Goal: Navigation & Orientation: Find specific page/section

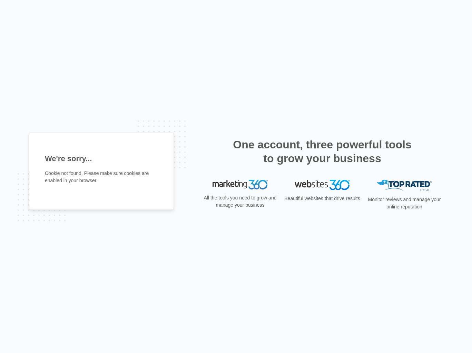
click at [232, 196] on p "All the tools you need to grow and manage your business" at bounding box center [239, 201] width 77 height 14
click at [315, 151] on h2 "One account, three powerful tools to grow your business" at bounding box center [322, 152] width 183 height 28
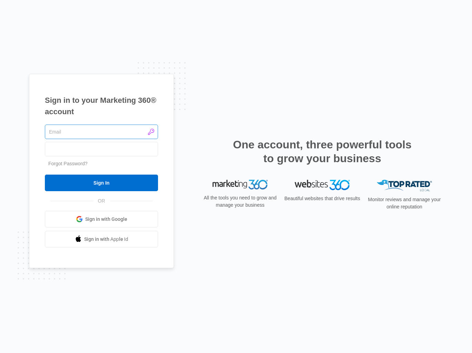
type input "[PERSON_NAME][EMAIL_ADDRESS][DOMAIN_NAME]"
click at [134, 133] on input "[PERSON_NAME][EMAIL_ADDRESS][DOMAIN_NAME]" at bounding box center [101, 131] width 113 height 14
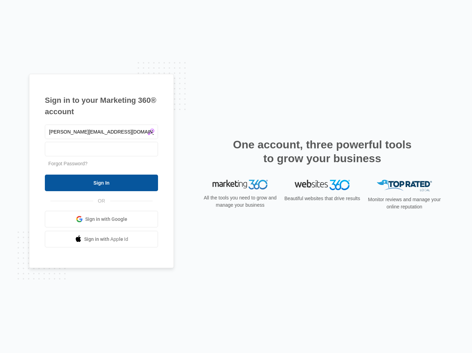
click at [112, 185] on input "Sign In" at bounding box center [101, 182] width 113 height 17
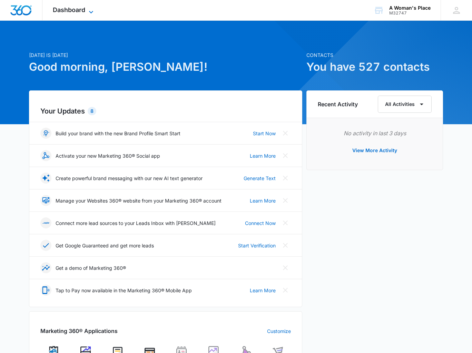
click at [68, 8] on span "Dashboard" at bounding box center [69, 9] width 32 height 7
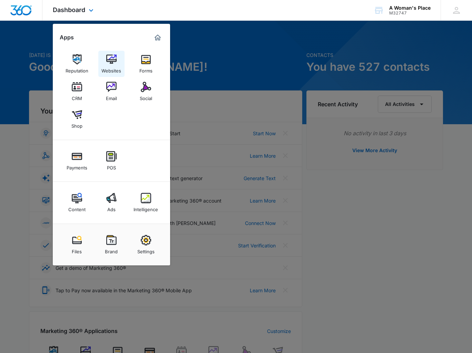
click at [113, 66] on div "Websites" at bounding box center [111, 68] width 20 height 9
